Goal: Task Accomplishment & Management: Use online tool/utility

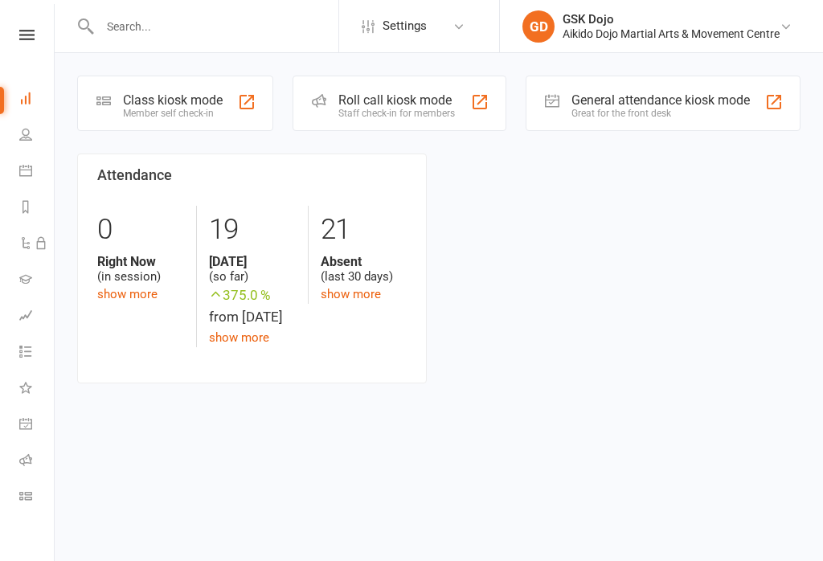
click at [198, 99] on div "Class kiosk mode" at bounding box center [173, 99] width 100 height 15
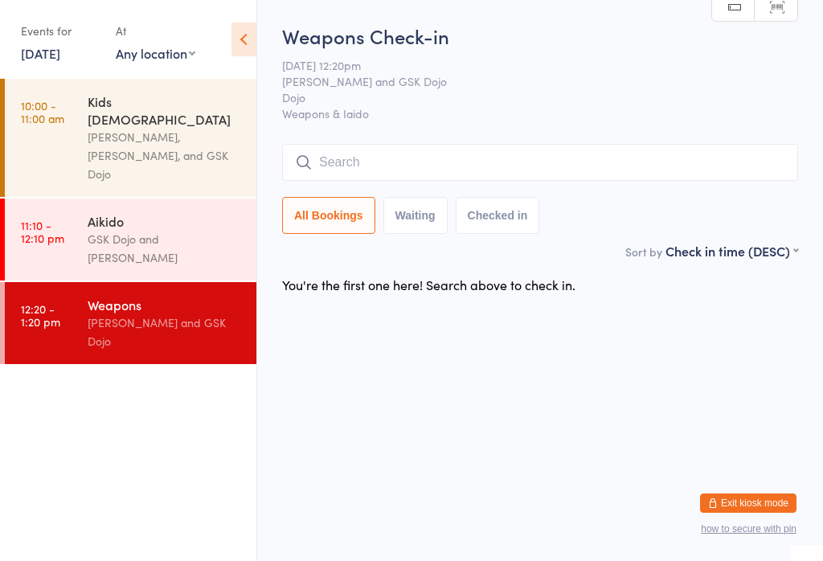
click at [121, 212] on div "Aikido" at bounding box center [165, 221] width 155 height 18
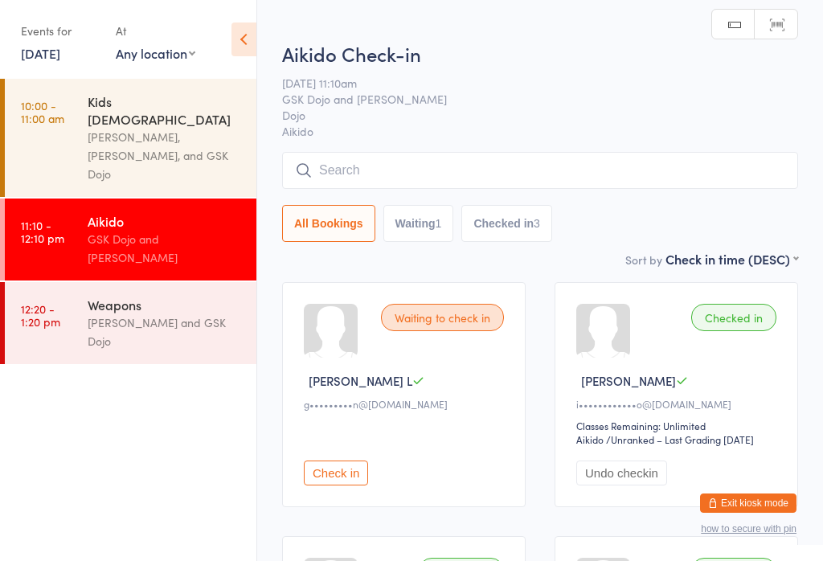
click at [403, 172] on input "search" at bounding box center [540, 170] width 516 height 37
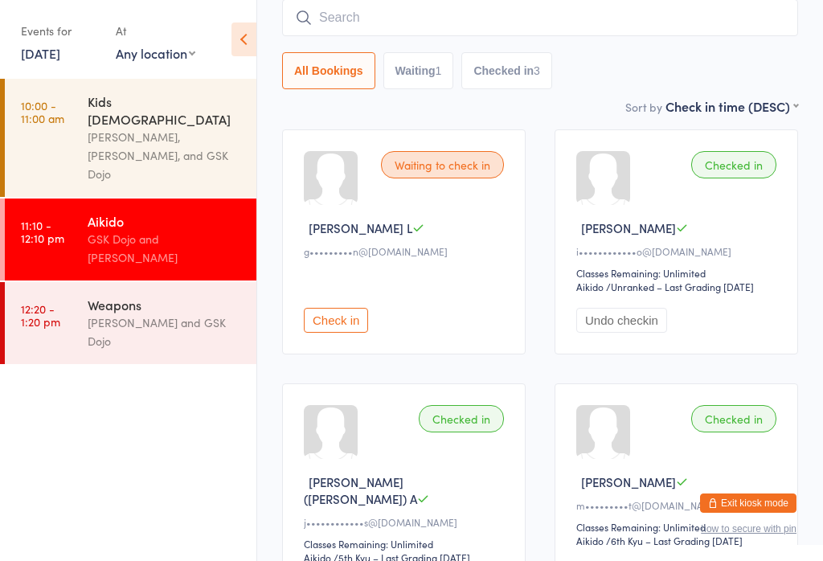
scroll to position [153, 0]
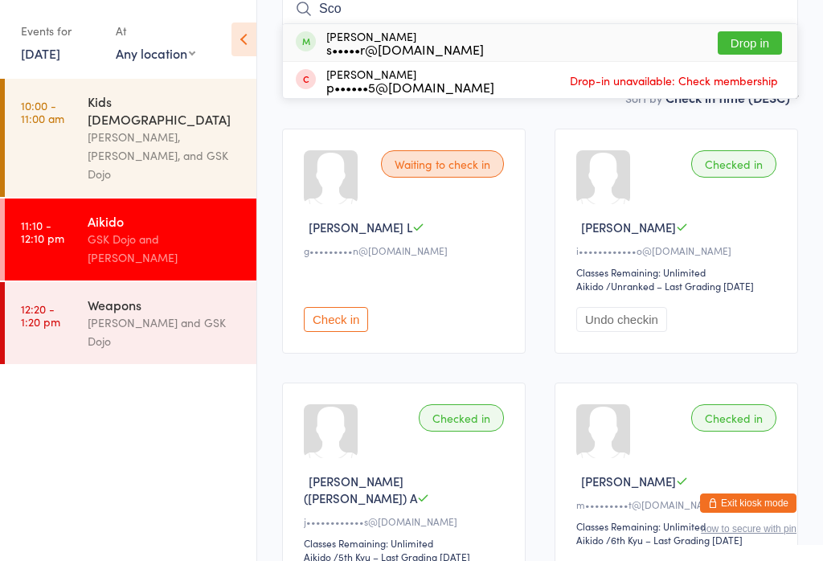
type input "Sco"
click at [747, 35] on button "Drop in" at bounding box center [750, 42] width 64 height 23
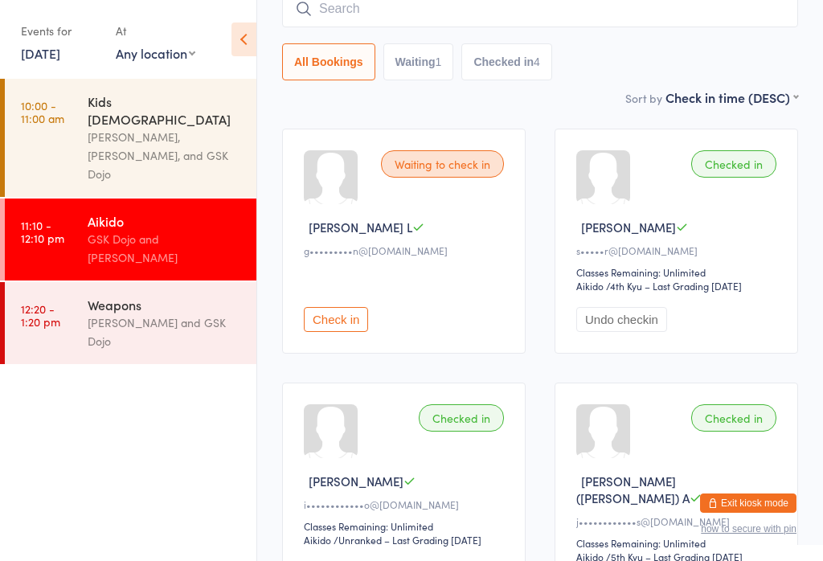
click at [60, 45] on link "[DATE]" at bounding box center [40, 53] width 39 height 18
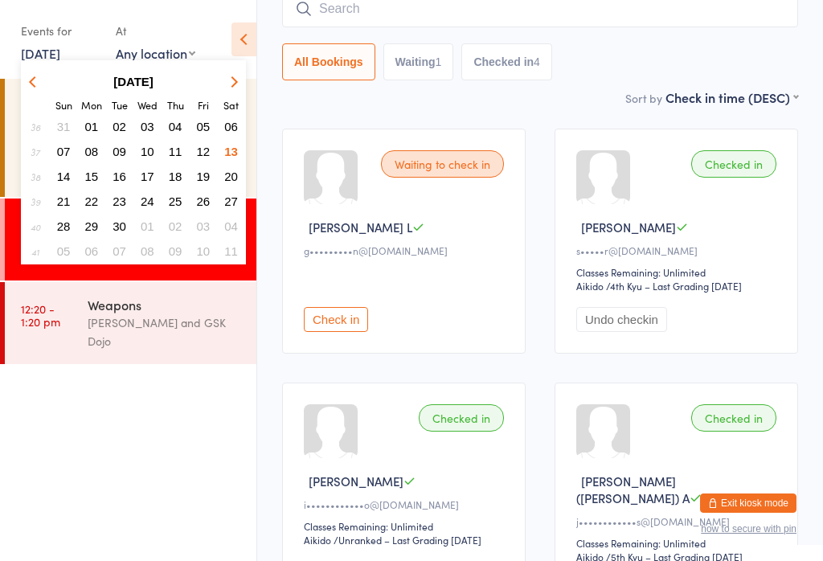
click at [92, 125] on span "01" at bounding box center [92, 127] width 14 height 14
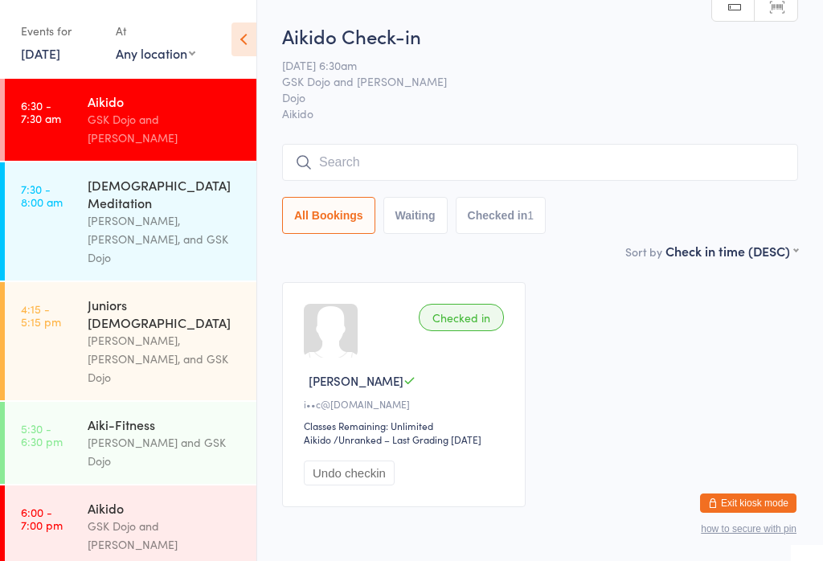
click at [468, 162] on input "search" at bounding box center [540, 162] width 516 height 37
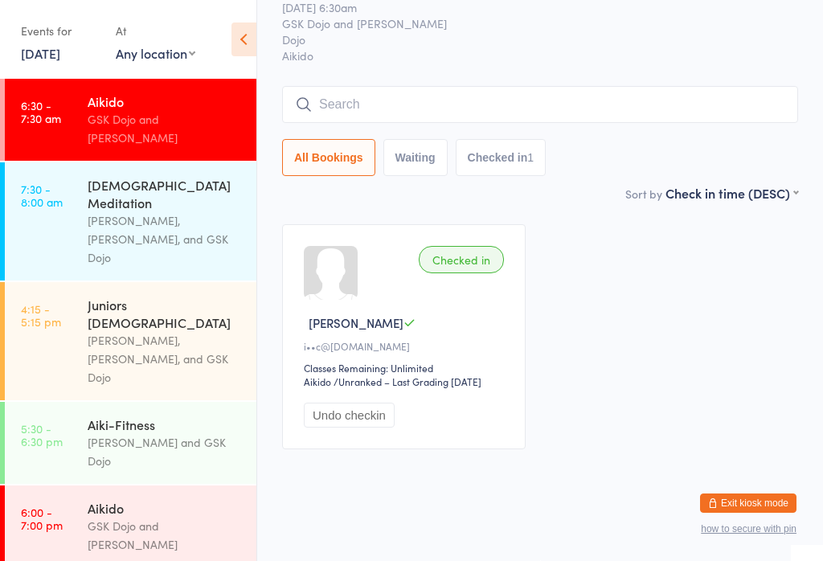
scroll to position [145, 0]
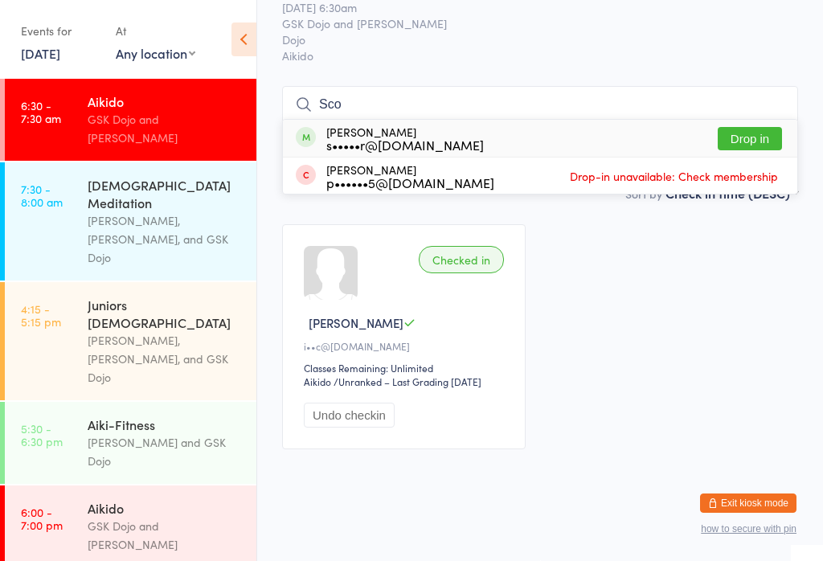
type input "Sco"
click at [748, 127] on button "Drop in" at bounding box center [750, 138] width 64 height 23
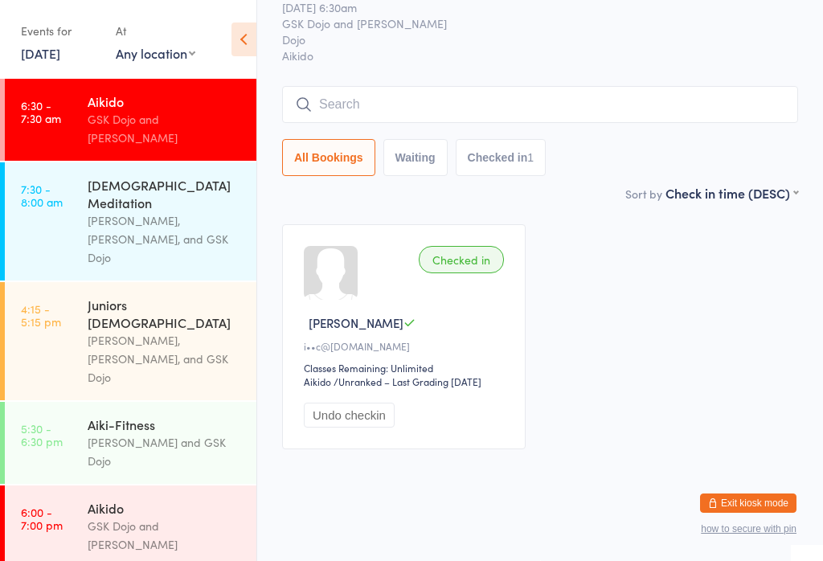
scroll to position [72, 0]
click at [42, 51] on link "[DATE]" at bounding box center [40, 53] width 39 height 18
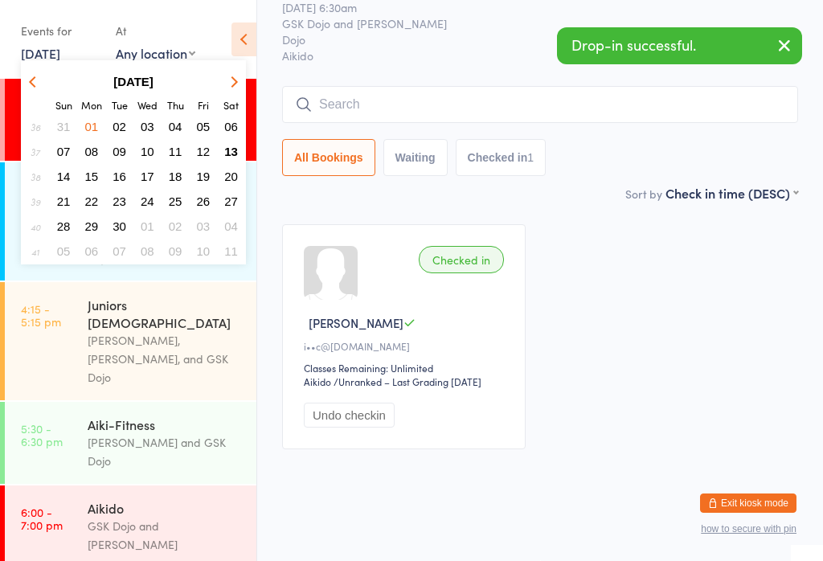
click at [232, 152] on span "13" at bounding box center [231, 152] width 14 height 14
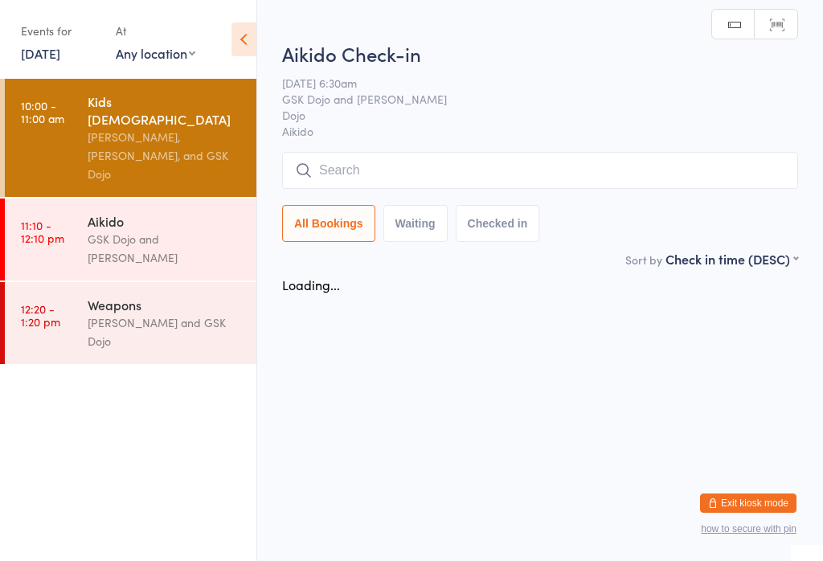
click at [150, 296] on div "Weapons" at bounding box center [165, 305] width 155 height 18
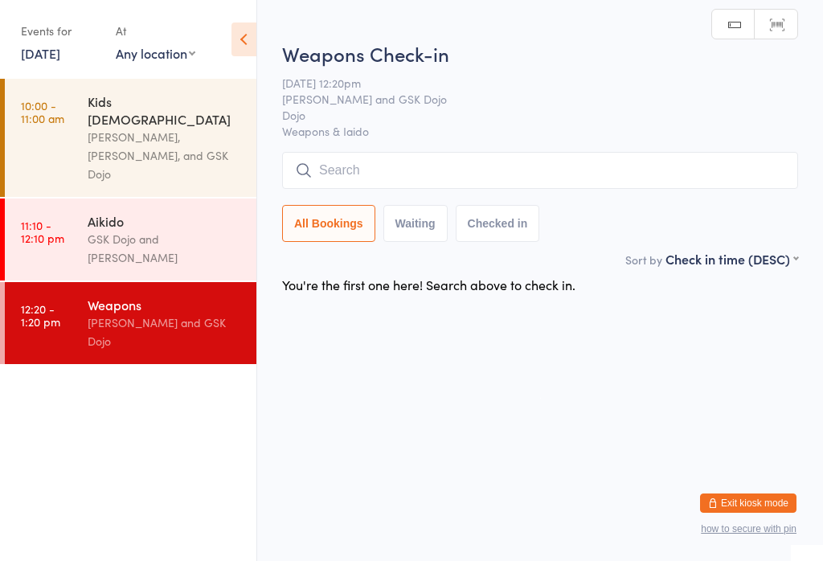
click at [380, 176] on input "search" at bounding box center [540, 170] width 516 height 37
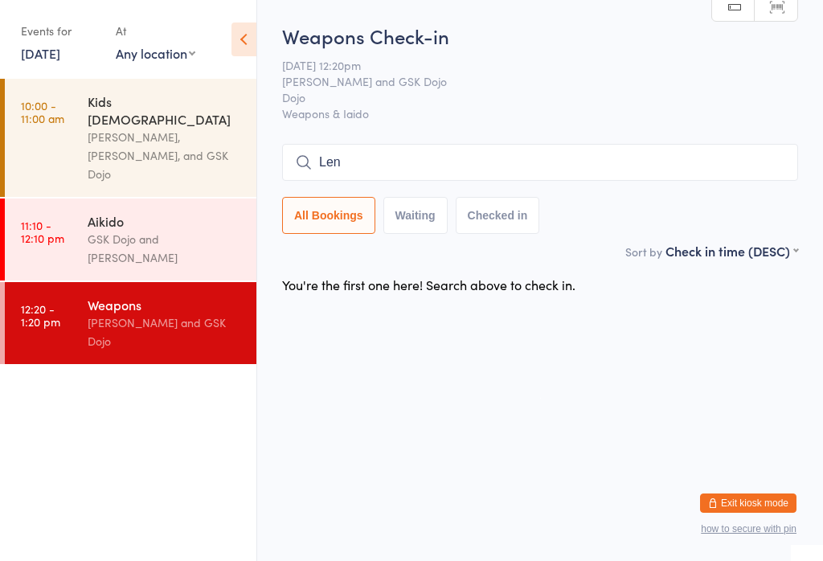
type input "[PERSON_NAME]"
click at [382, 160] on input "[PERSON_NAME]" at bounding box center [540, 162] width 516 height 37
type input "L"
click at [55, 219] on time "11:10 - 12:10 pm" at bounding box center [42, 232] width 43 height 26
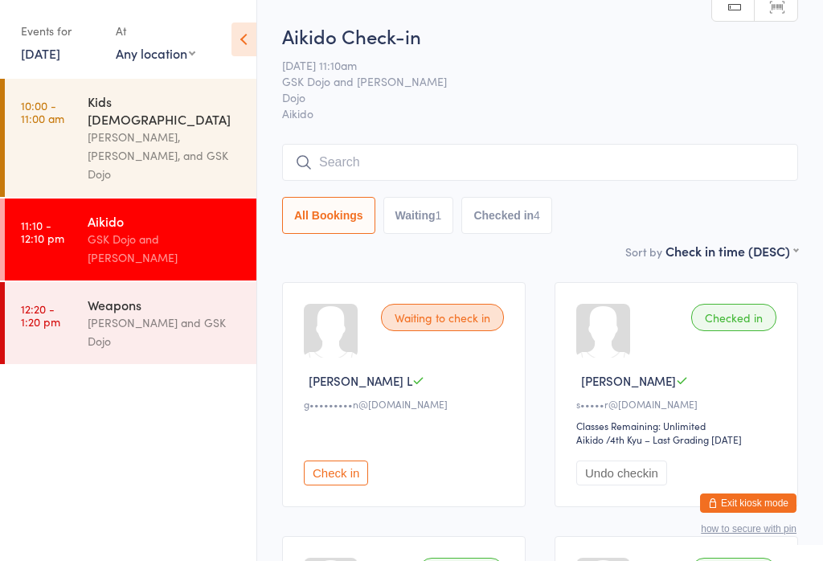
click at [148, 282] on div "Weapons [PERSON_NAME] and GSK Dojo" at bounding box center [172, 323] width 169 height 82
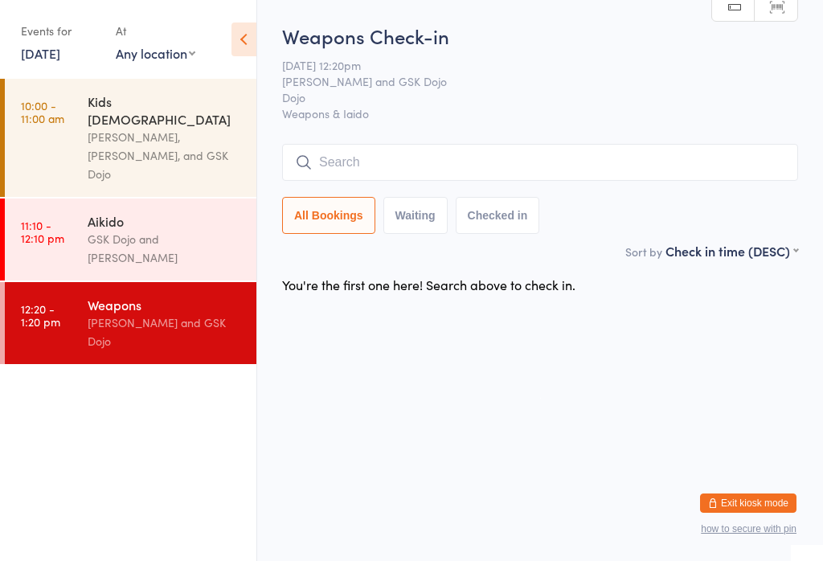
click at [92, 230] on div "GSK Dojo and [PERSON_NAME]" at bounding box center [165, 248] width 155 height 37
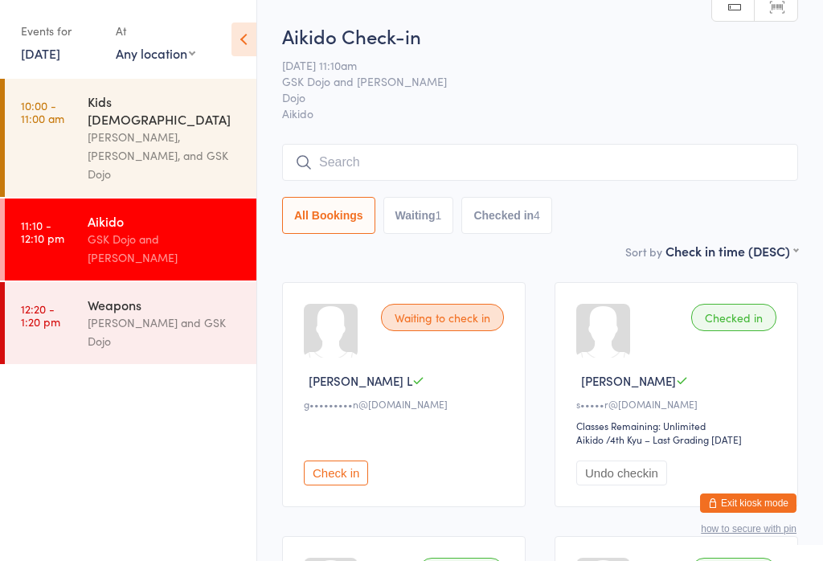
click at [127, 296] on div "Weapons" at bounding box center [165, 305] width 155 height 18
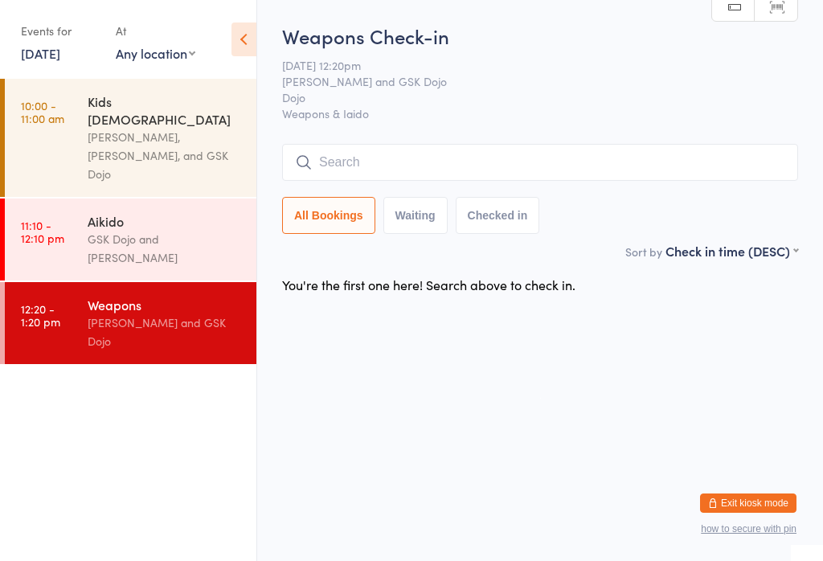
click at [166, 212] on div "Aikido" at bounding box center [165, 221] width 155 height 18
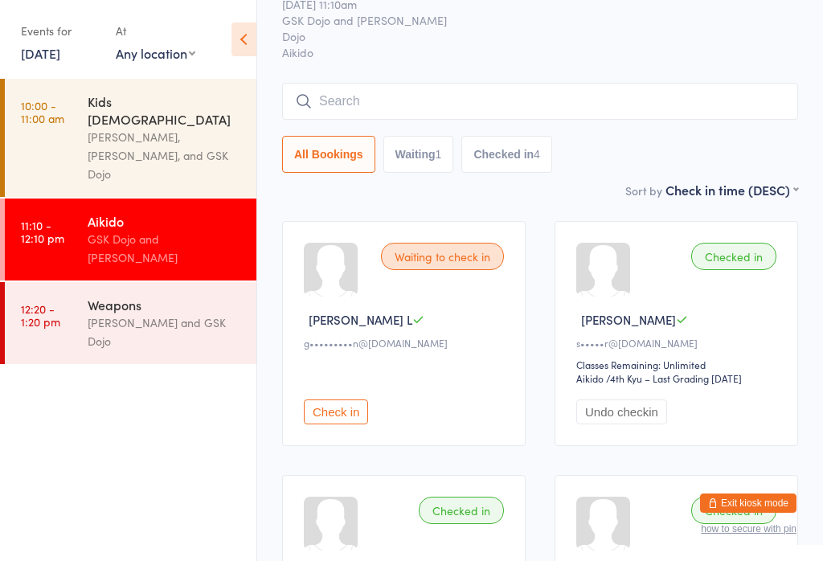
scroll to position [59, 0]
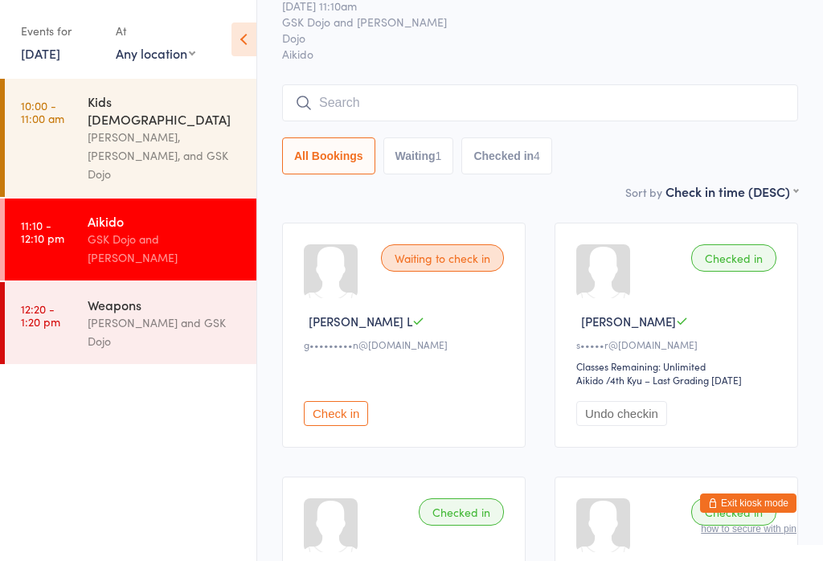
click at [566, 108] on input "search" at bounding box center [540, 102] width 516 height 37
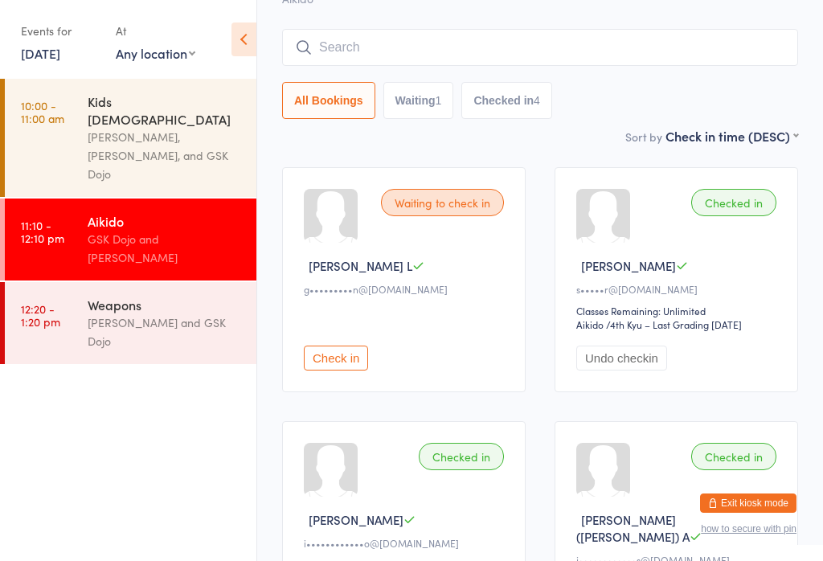
scroll to position [145, 0]
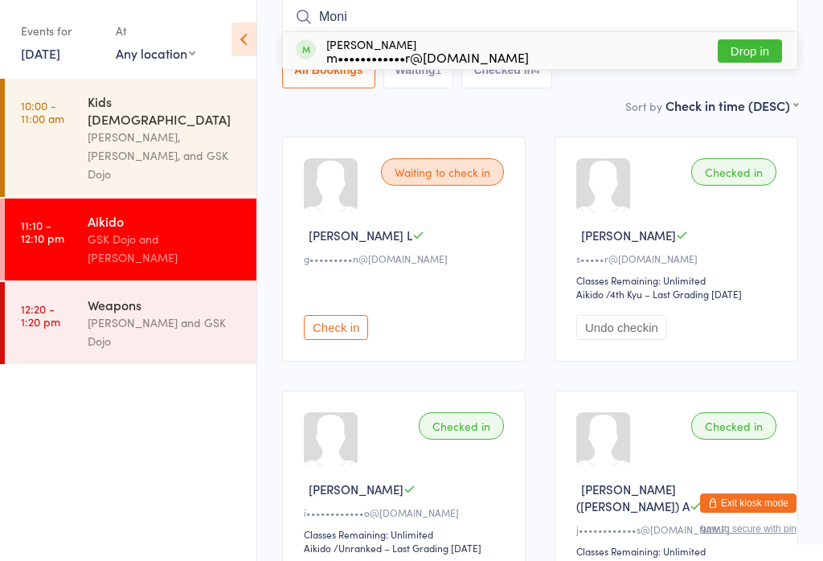
type input "Moni"
click at [762, 44] on button "Drop in" at bounding box center [750, 50] width 64 height 23
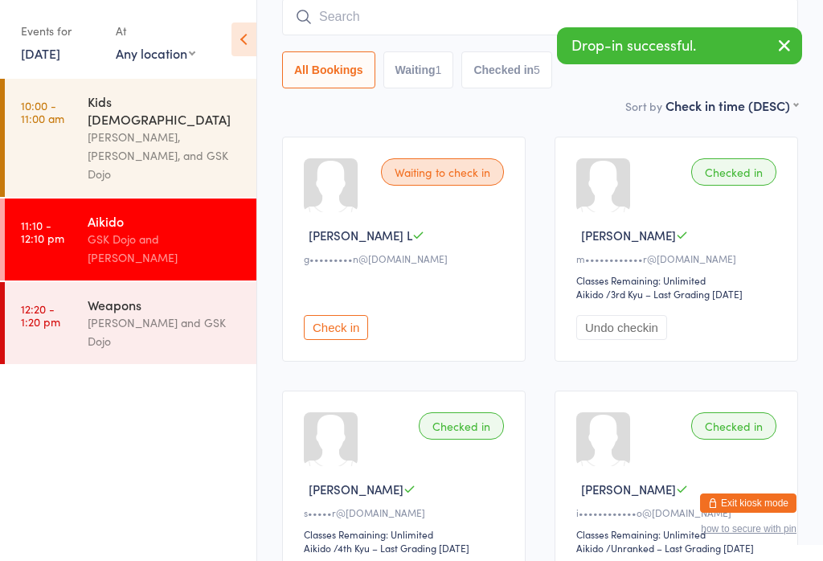
click at [460, 8] on input "search" at bounding box center [540, 16] width 516 height 37
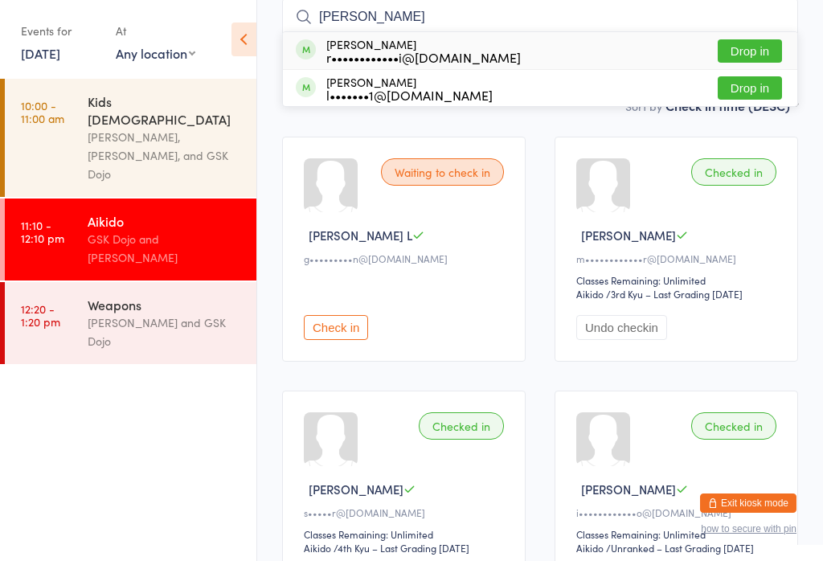
type input "[PERSON_NAME]"
click at [765, 40] on button "Drop in" at bounding box center [750, 50] width 64 height 23
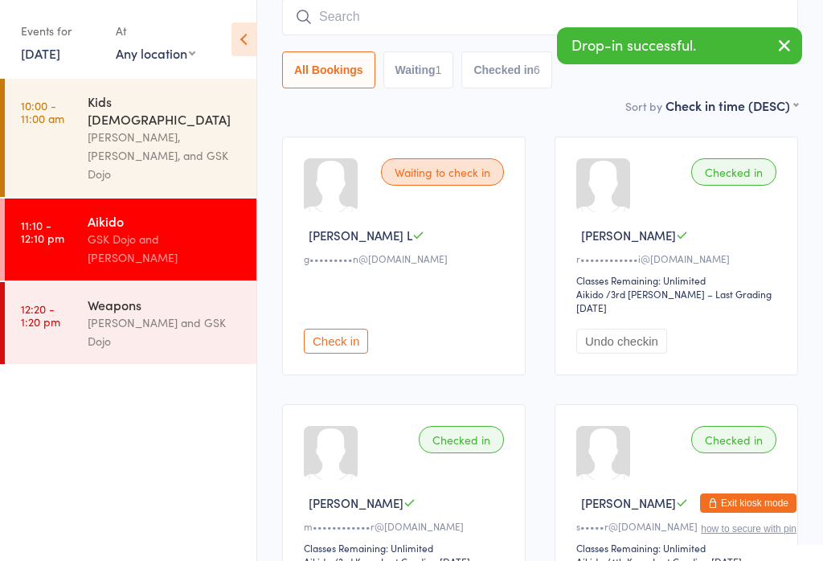
click at [490, 6] on input "search" at bounding box center [540, 16] width 516 height 37
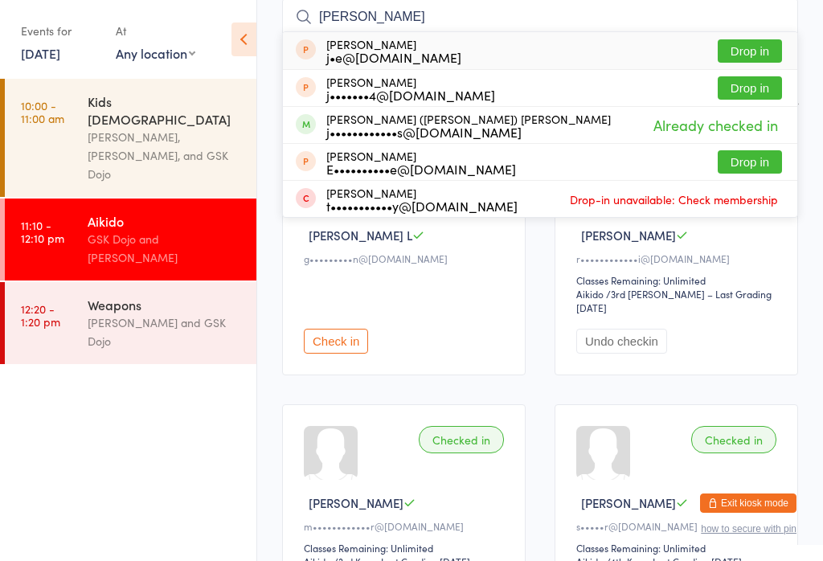
type input "[PERSON_NAME]"
click at [213, 296] on div "Weapons" at bounding box center [165, 305] width 155 height 18
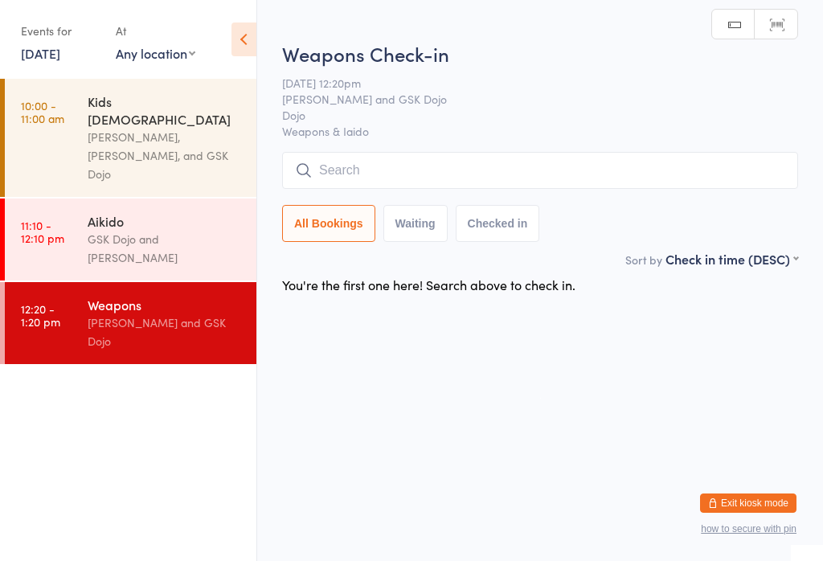
click at [236, 230] on div "GSK Dojo and [PERSON_NAME]" at bounding box center [165, 248] width 155 height 37
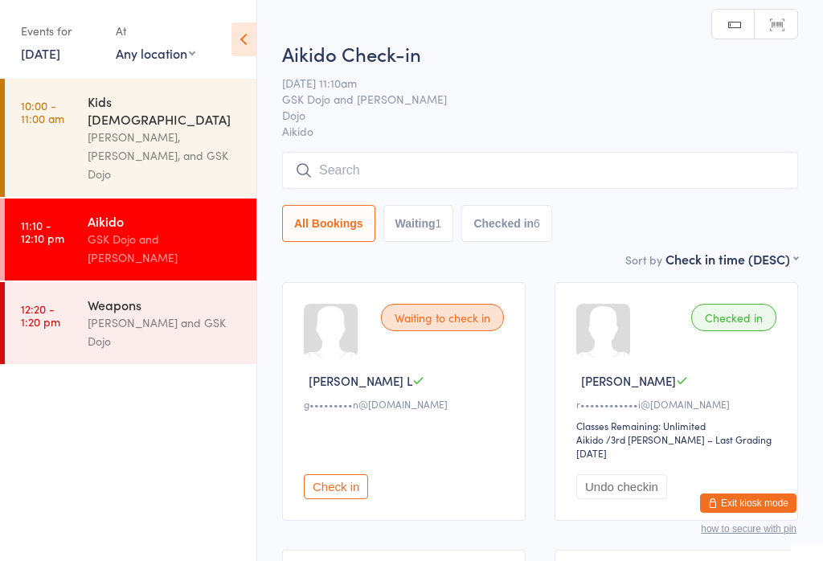
click at [454, 160] on input "search" at bounding box center [540, 170] width 516 height 37
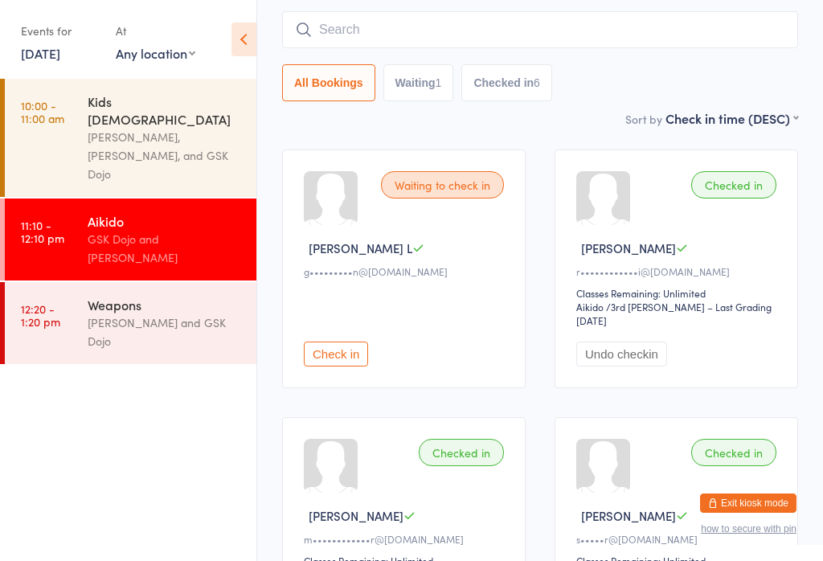
scroll to position [145, 0]
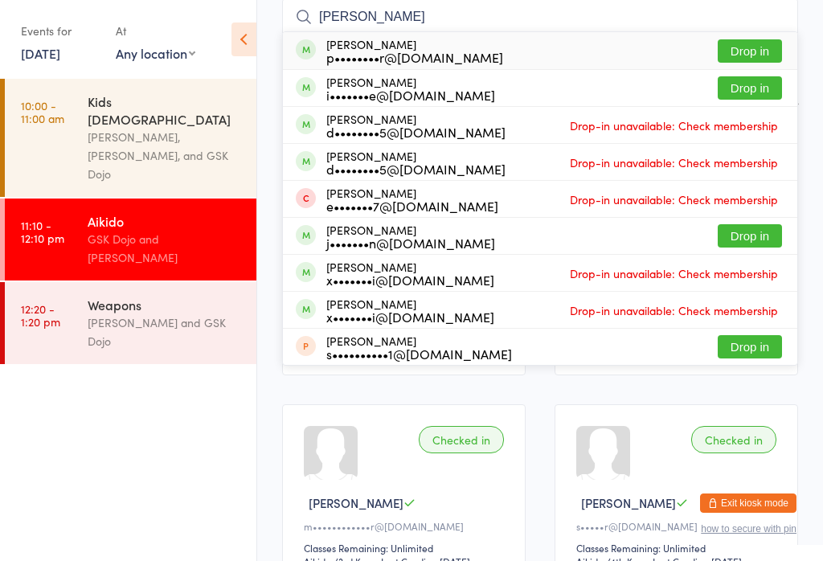
type input "[PERSON_NAME]"
click at [771, 45] on button "Drop in" at bounding box center [750, 50] width 64 height 23
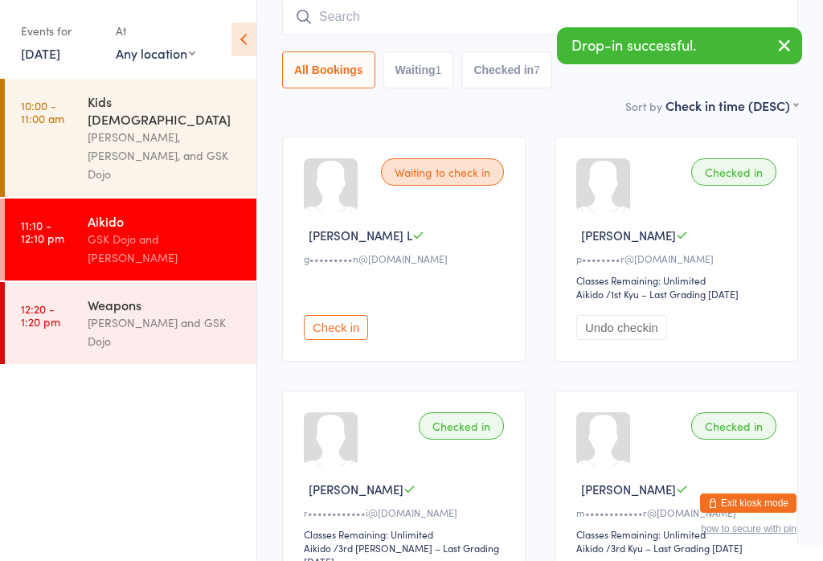
click at [173, 313] on div "[PERSON_NAME] and GSK Dojo" at bounding box center [165, 331] width 155 height 37
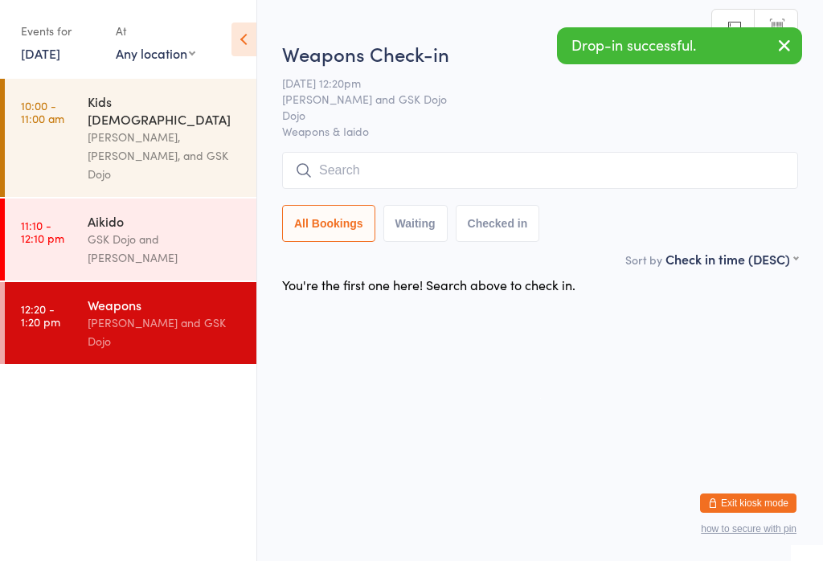
click at [413, 173] on input "search" at bounding box center [540, 170] width 516 height 37
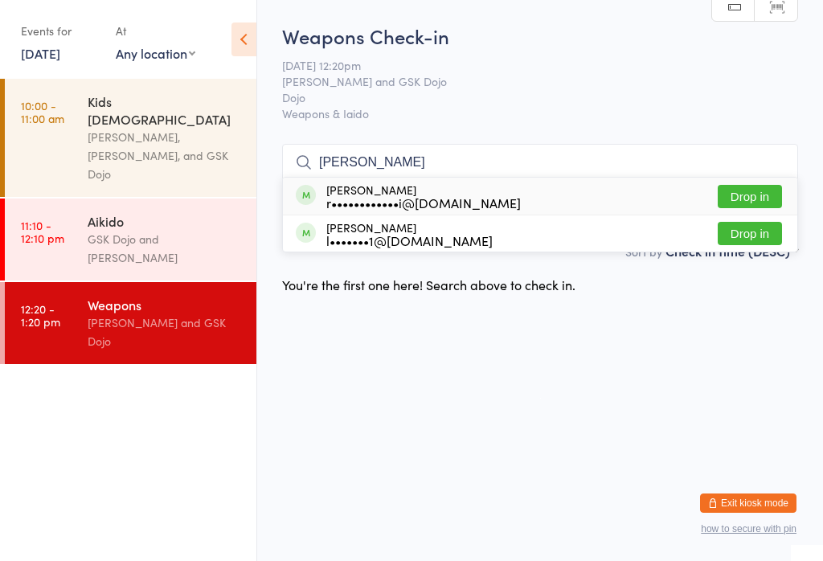
type input "[PERSON_NAME]"
click at [762, 185] on button "Drop in" at bounding box center [750, 196] width 64 height 23
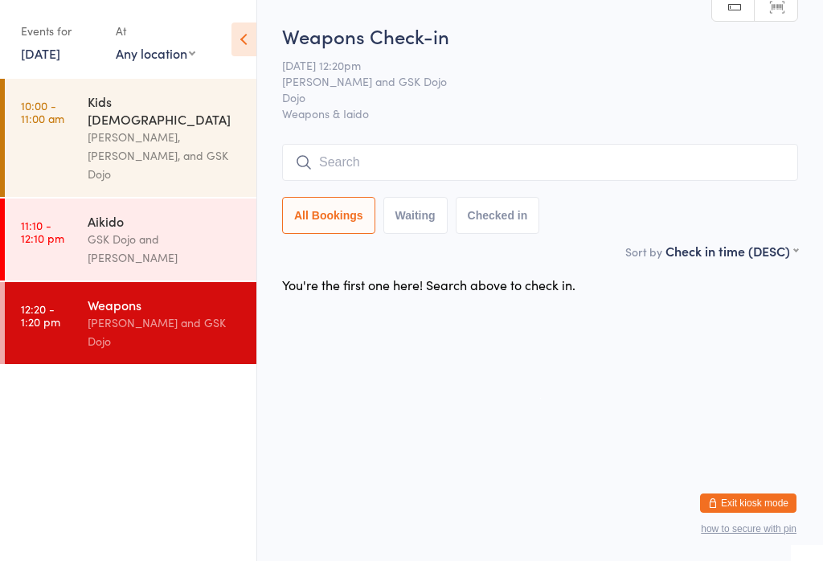
scroll to position [0, 0]
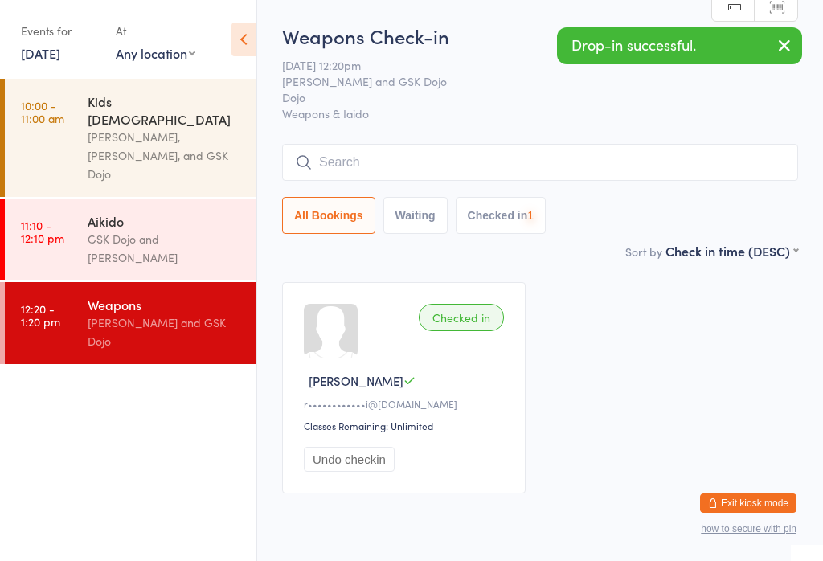
click at [567, 159] on input "search" at bounding box center [540, 162] width 516 height 37
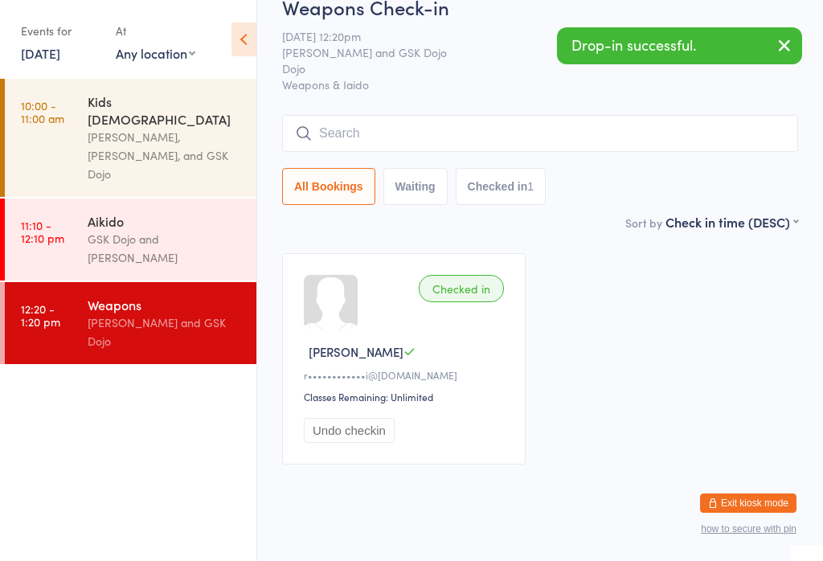
scroll to position [145, 0]
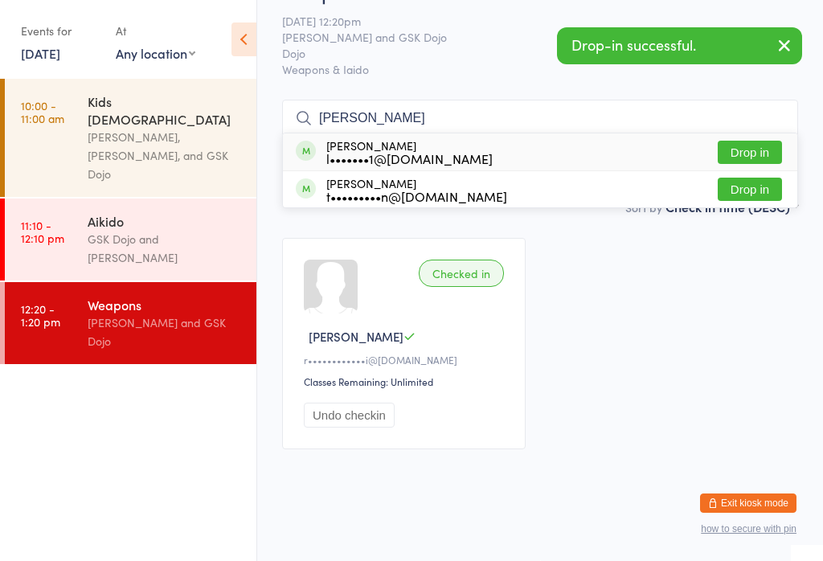
type input "[PERSON_NAME]"
click at [766, 141] on button "Drop in" at bounding box center [750, 152] width 64 height 23
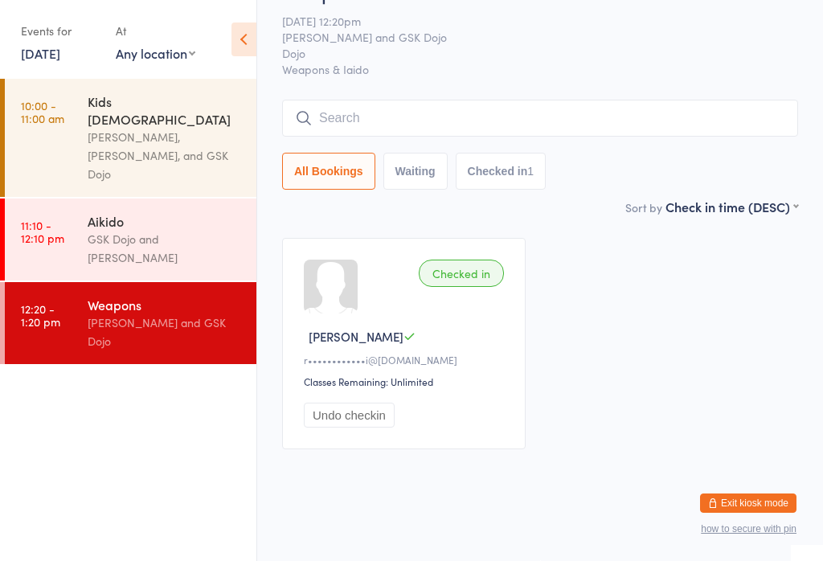
scroll to position [59, 0]
